Goal: Navigation & Orientation: Go to known website

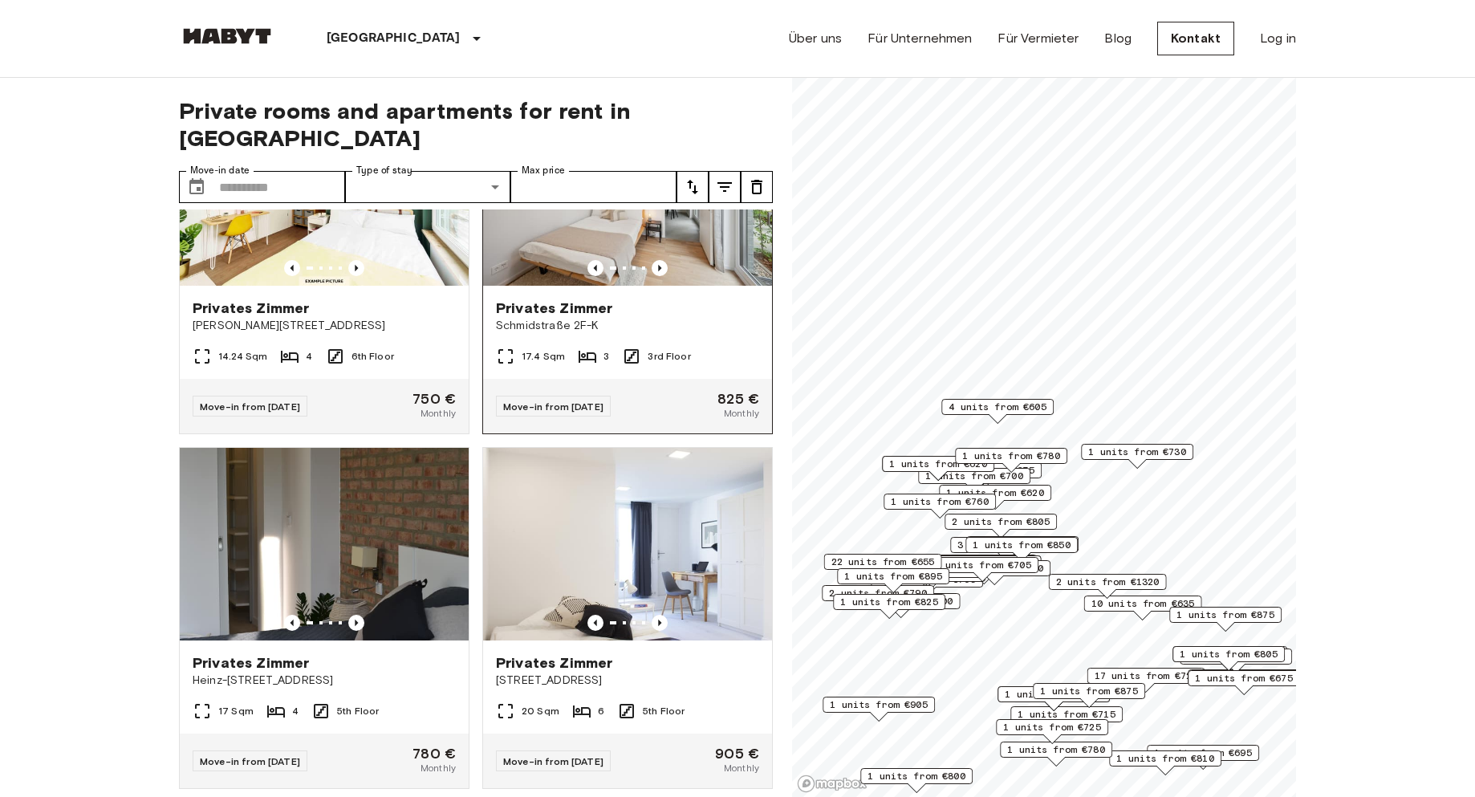
scroll to position [17229, 0]
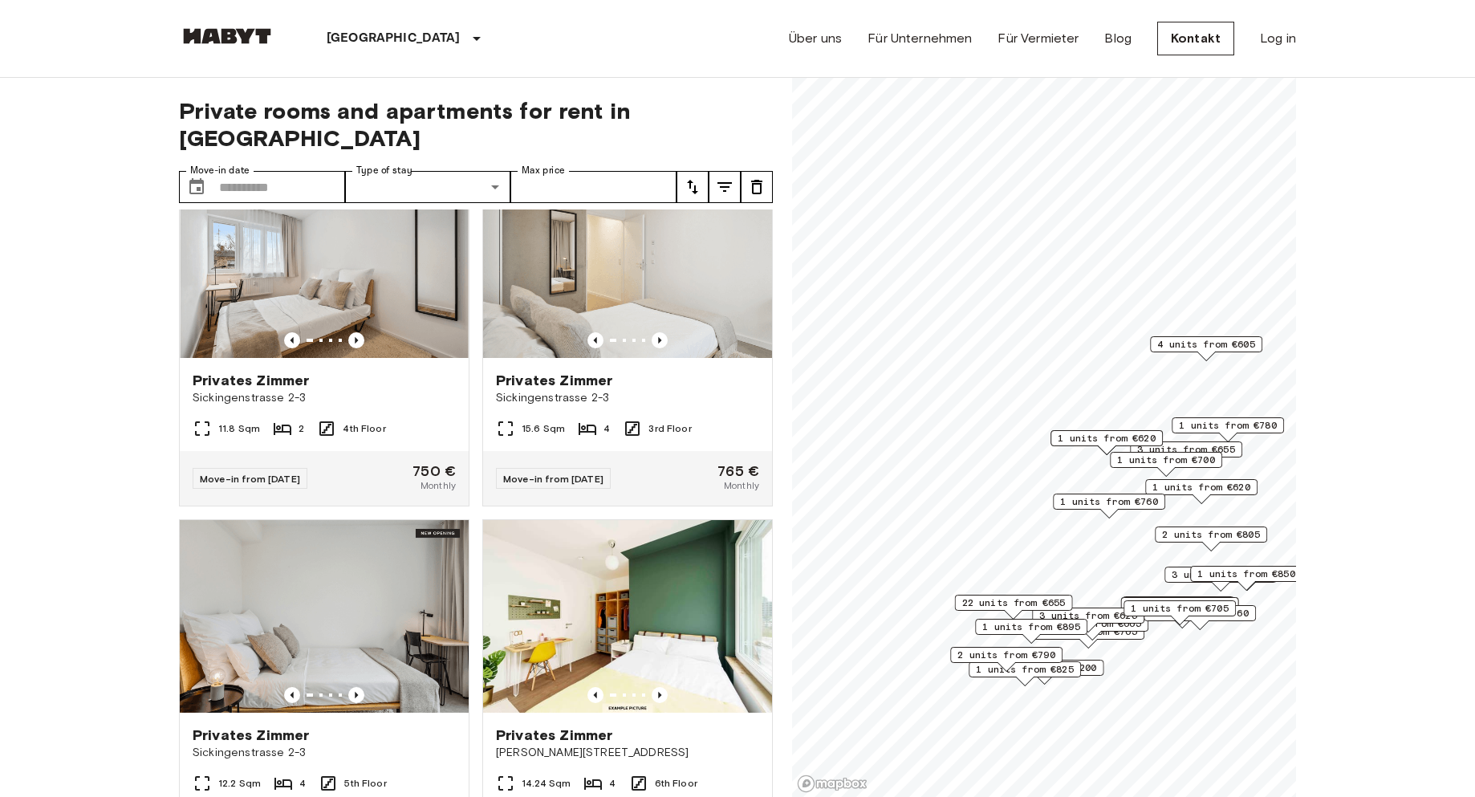
scroll to position [11062, 0]
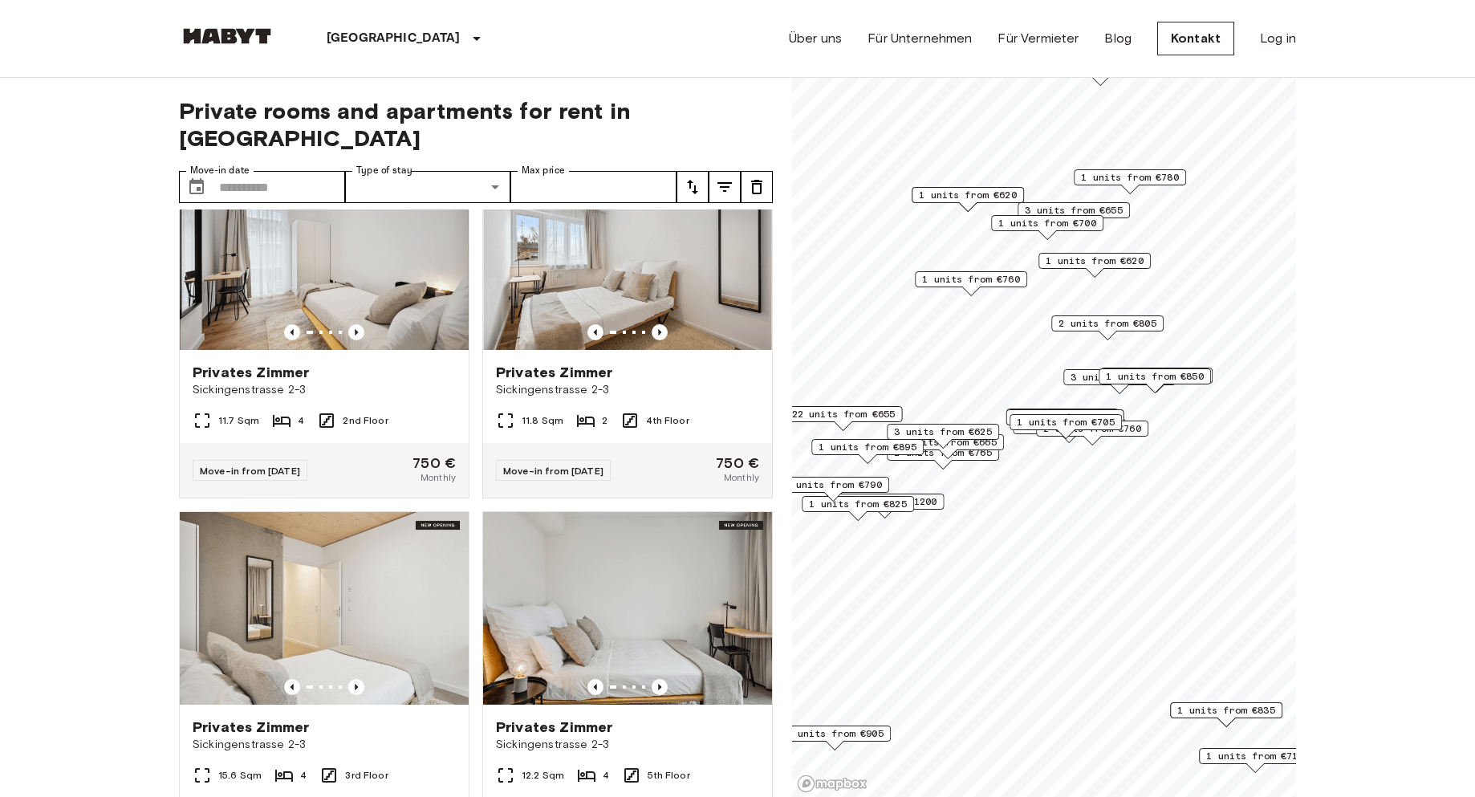
scroll to position [7798, 0]
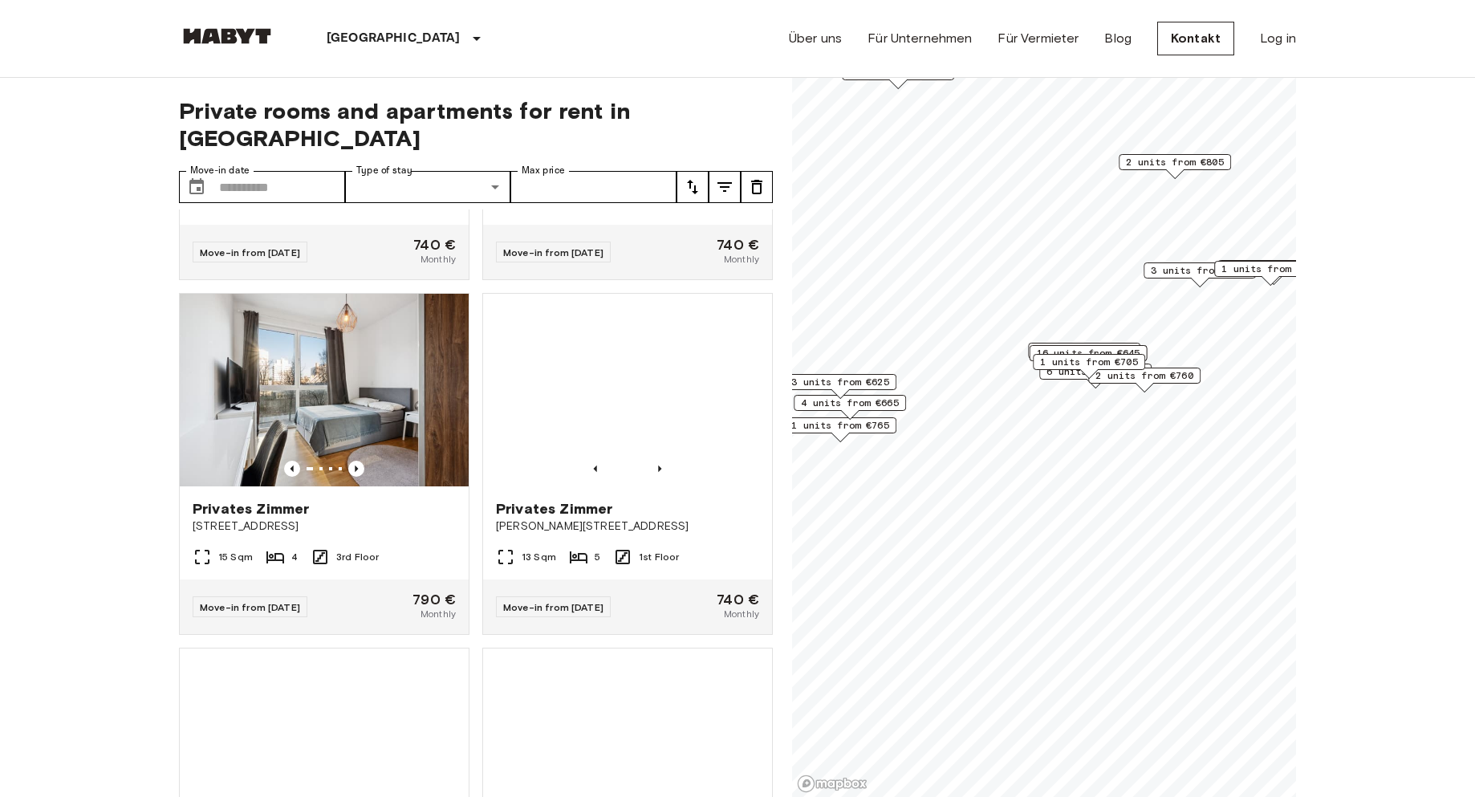
scroll to position [4170, 0]
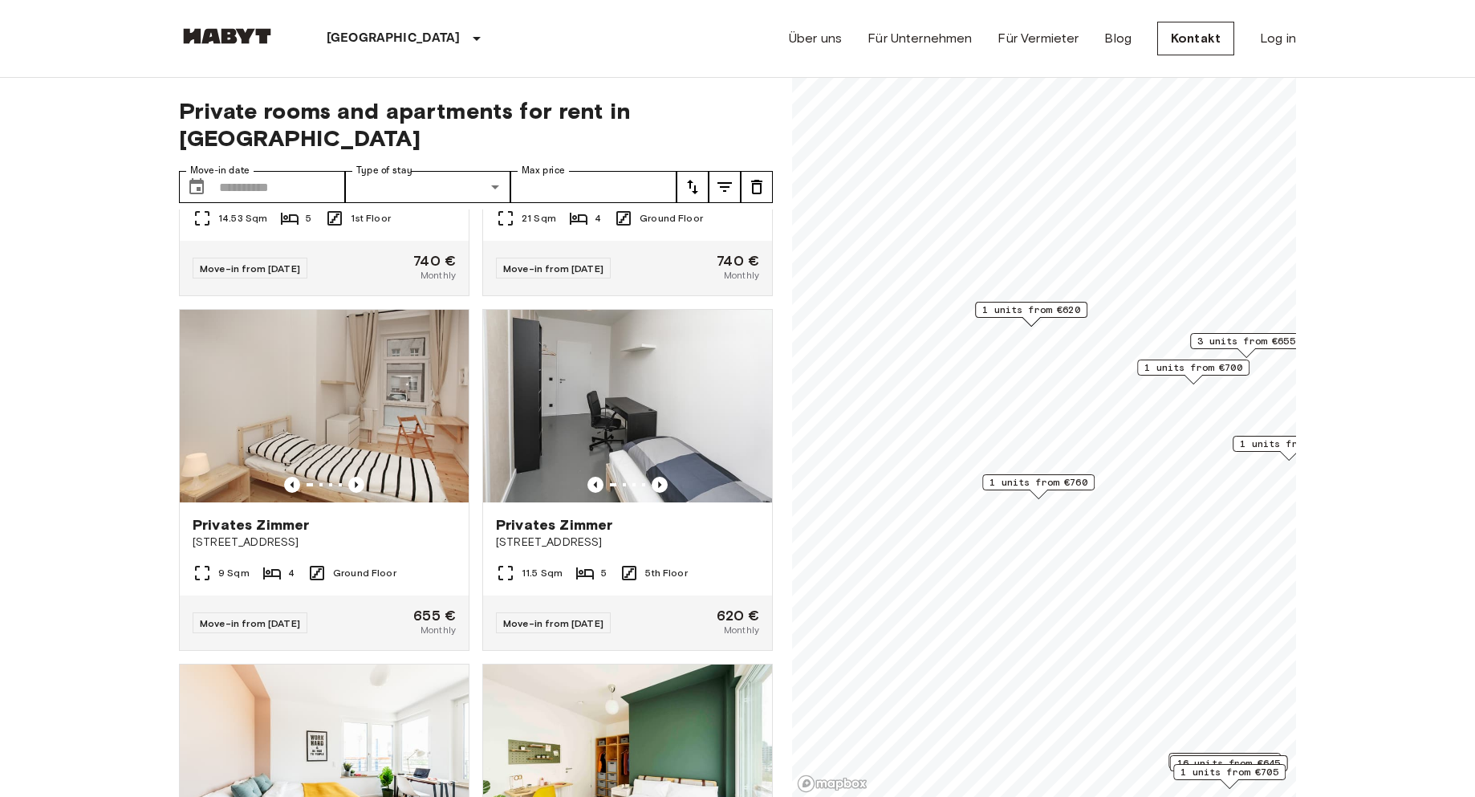
scroll to position [3445, 0]
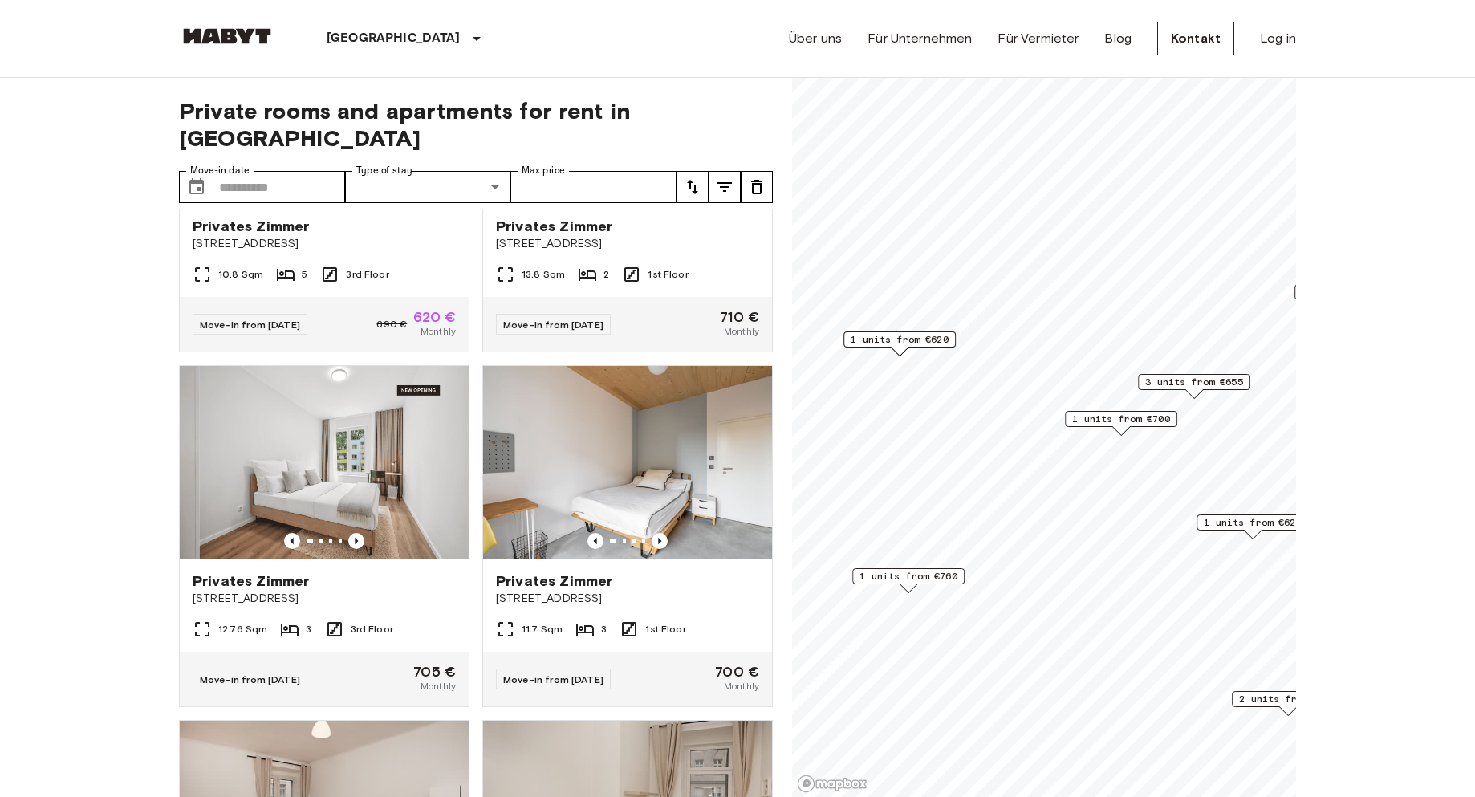
scroll to position [905, 0]
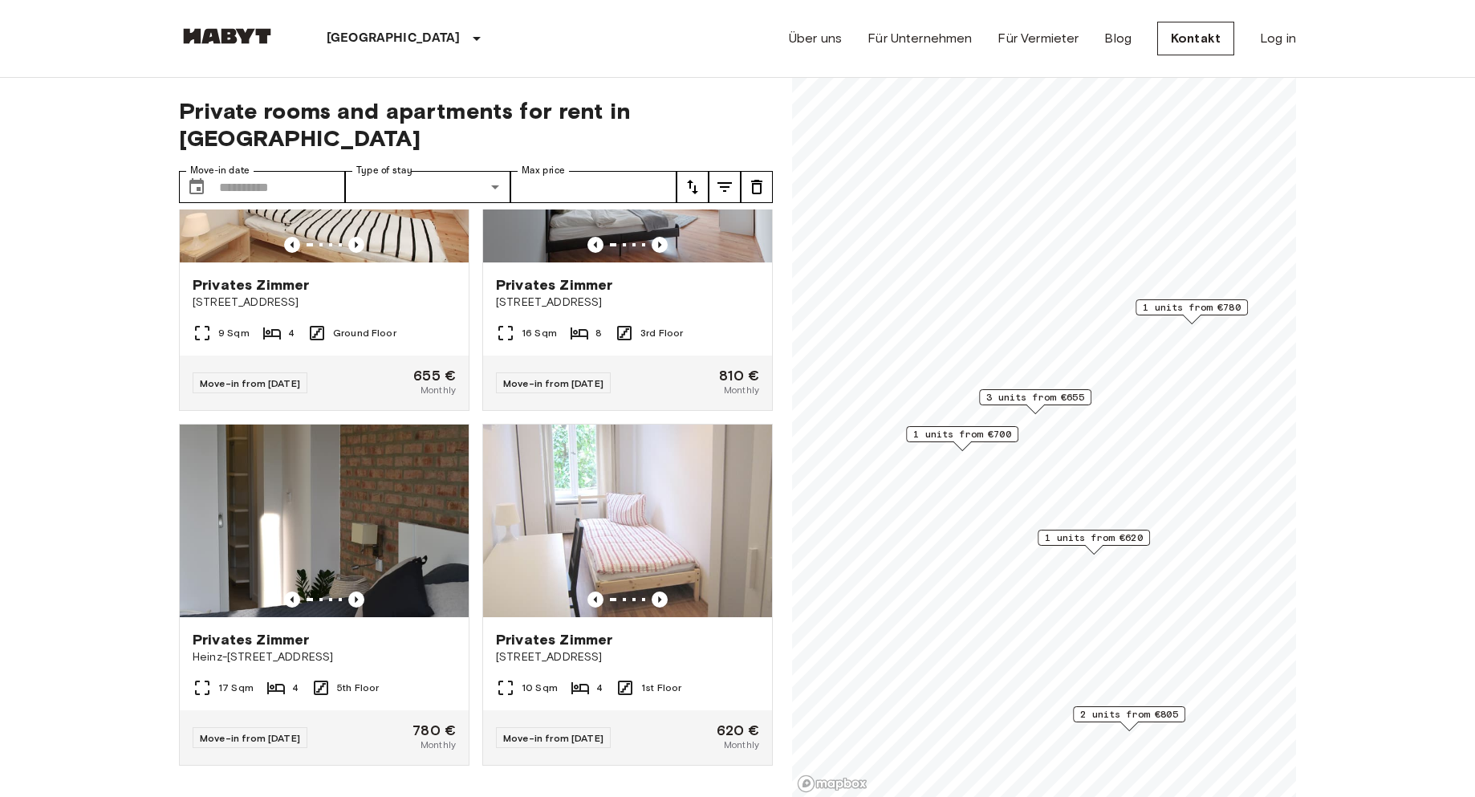
scroll to position [180, 0]
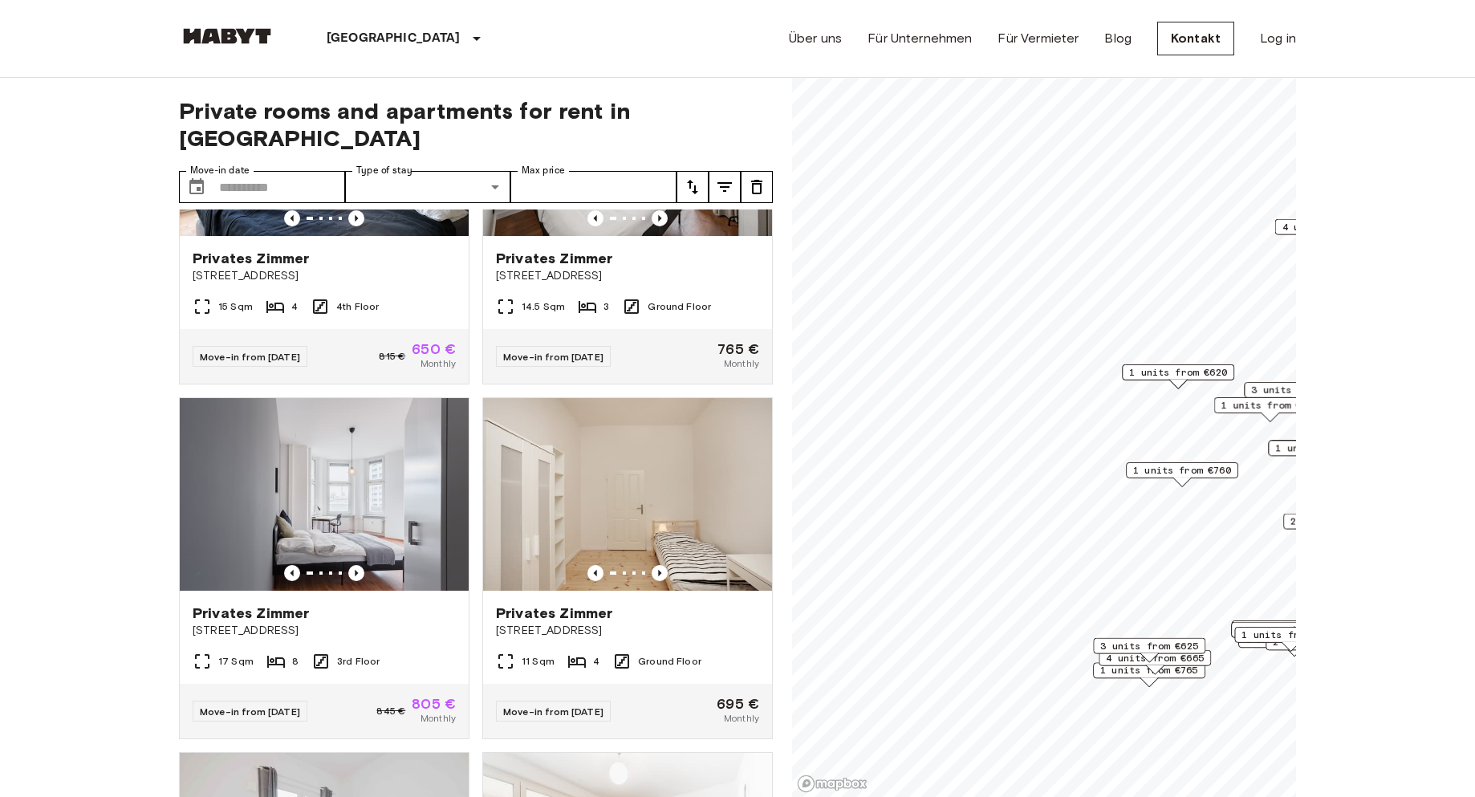
scroll to position [5984, 0]
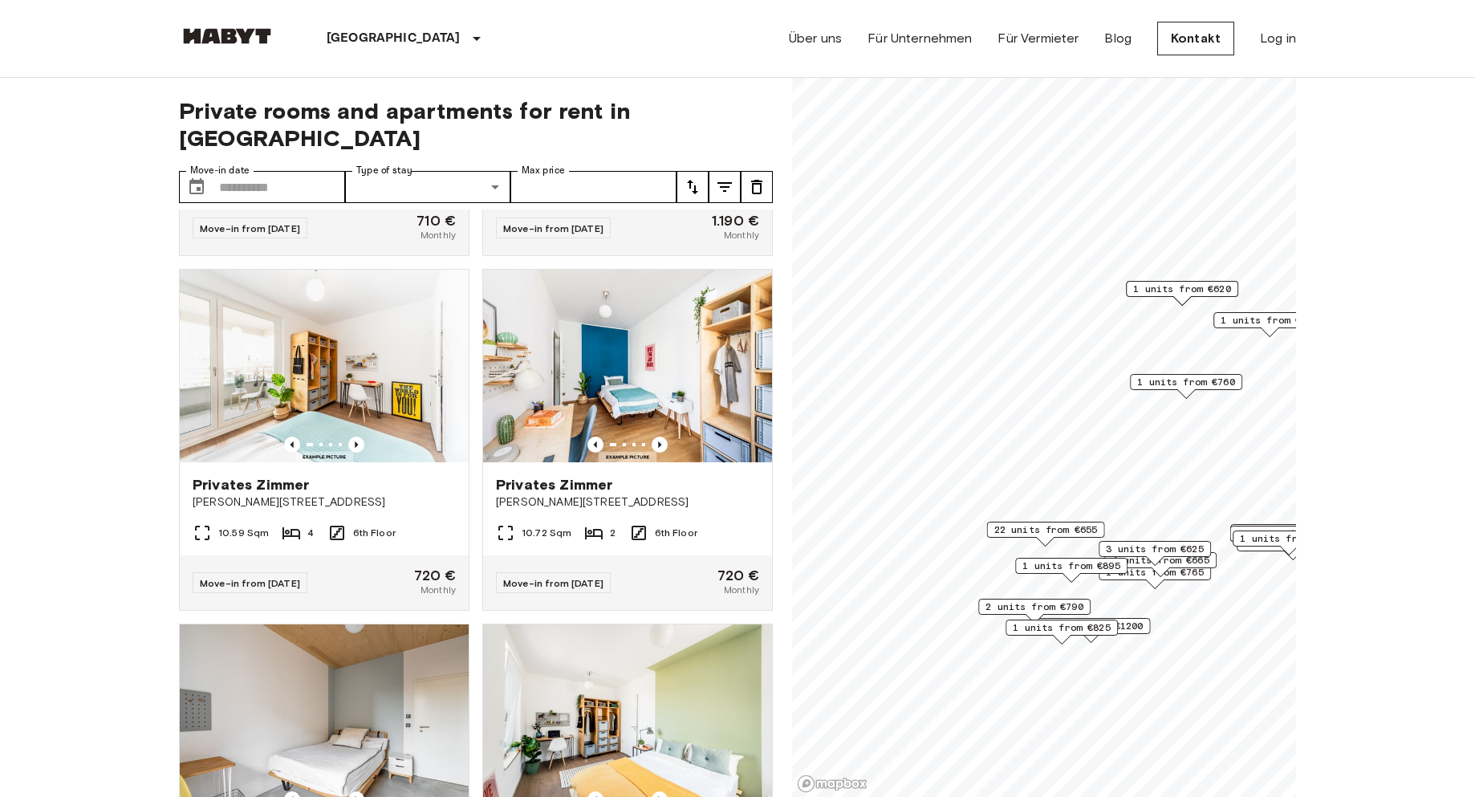
click at [197, 37] on img at bounding box center [227, 36] width 96 height 16
